Goal: Complete application form: Complete application form

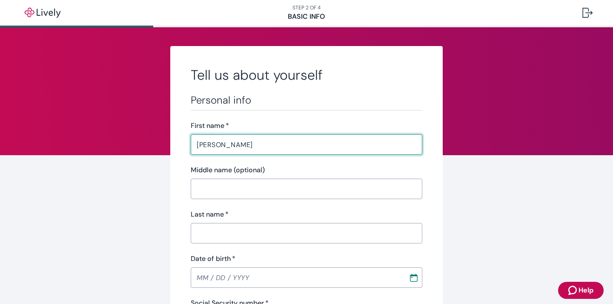
type input "[PERSON_NAME]"
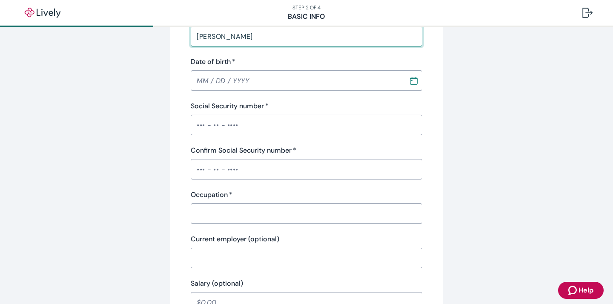
scroll to position [209, 0]
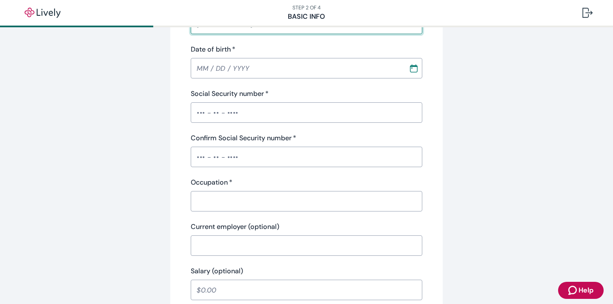
type input "[PERSON_NAME]"
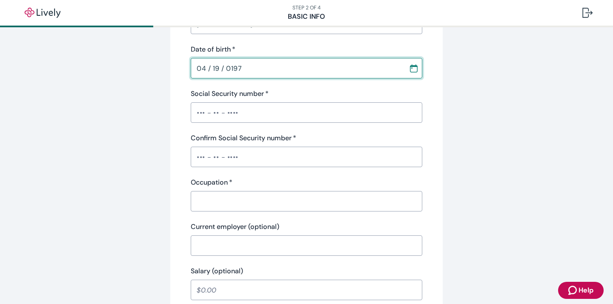
type input "[DATE]"
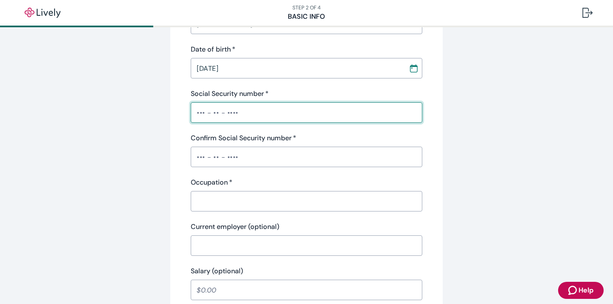
click at [201, 113] on input "Social Security number   *" at bounding box center [307, 112] width 232 height 17
type input "•••-••-9906"
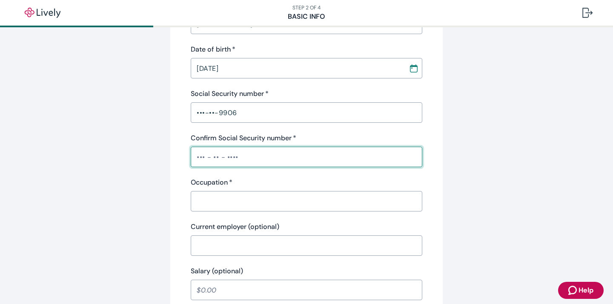
click at [204, 153] on input "Confirm Social Security number   *" at bounding box center [307, 156] width 232 height 17
type input "•••-••-9906"
click at [205, 198] on input "Occupation   *" at bounding box center [307, 200] width 232 height 17
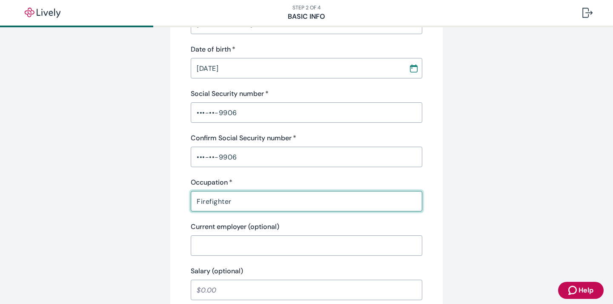
type input "Firefighter"
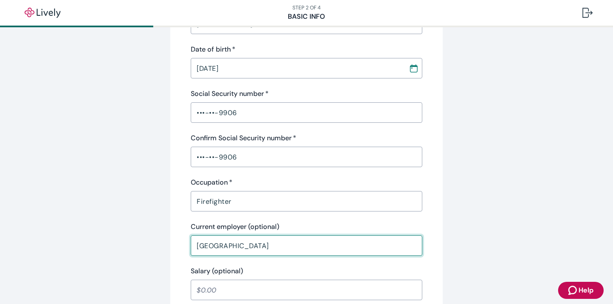
type input "[GEOGRAPHIC_DATA]"
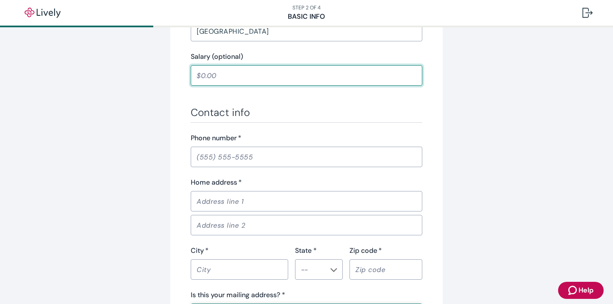
scroll to position [444, 0]
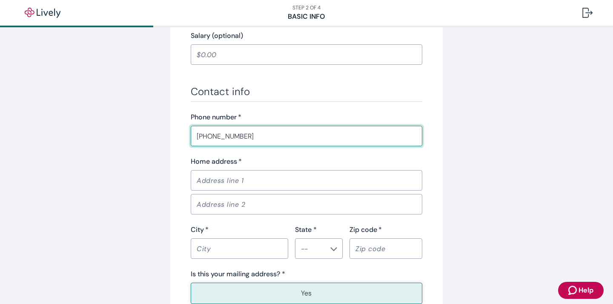
type input "[PHONE_NUMBER]"
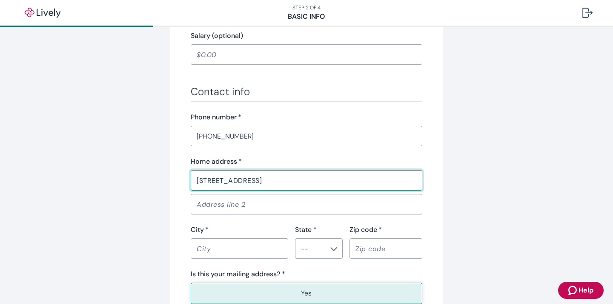
type input "[STREET_ADDRESS]"
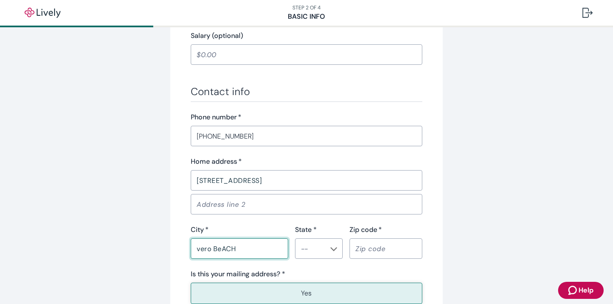
type input "vero BeACH"
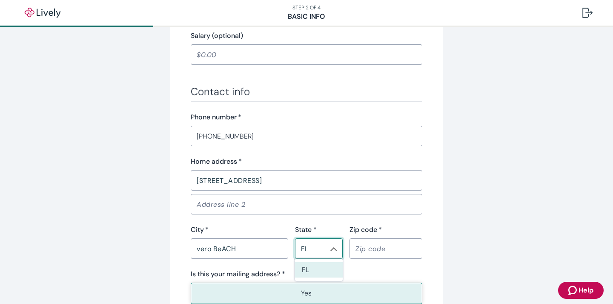
type input "FL"
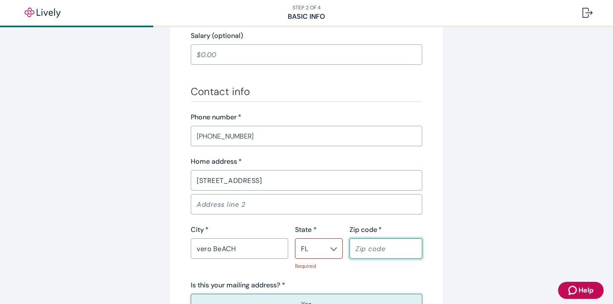
type input "2"
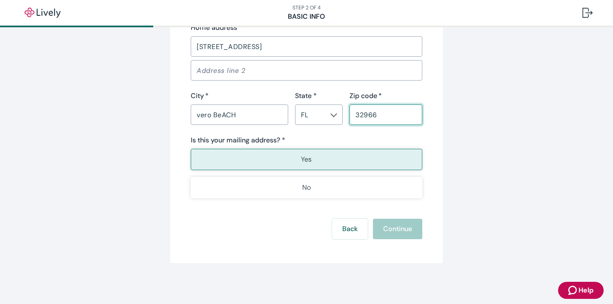
scroll to position [578, 0]
type input "32966"
click at [339, 157] on button "Yes" at bounding box center [307, 159] width 232 height 21
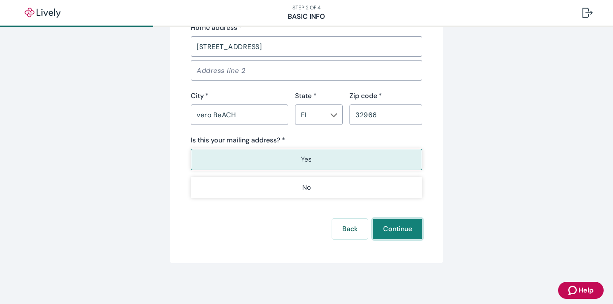
click at [393, 224] on button "Continue" at bounding box center [397, 228] width 49 height 20
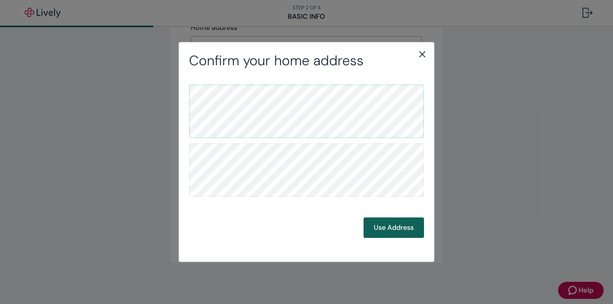
click at [399, 227] on button "Use Address" at bounding box center [394, 227] width 60 height 20
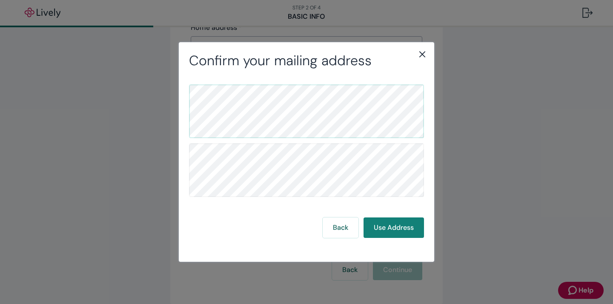
click at [422, 55] on icon "close" at bounding box center [422, 55] width 6 height 6
